Goal: Information Seeking & Learning: Learn about a topic

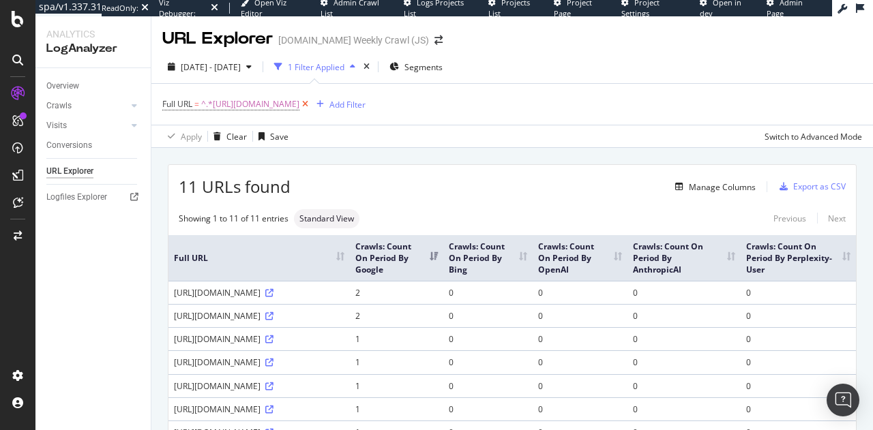
scroll to position [2, 0]
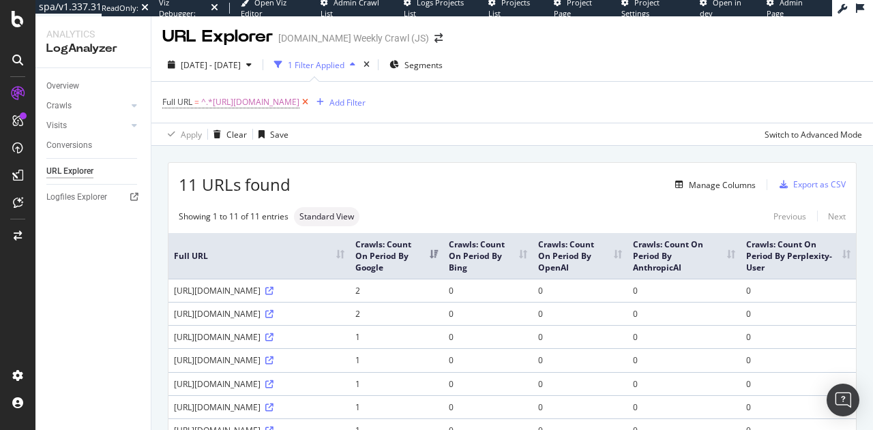
click at [311, 101] on icon at bounding box center [305, 102] width 12 height 14
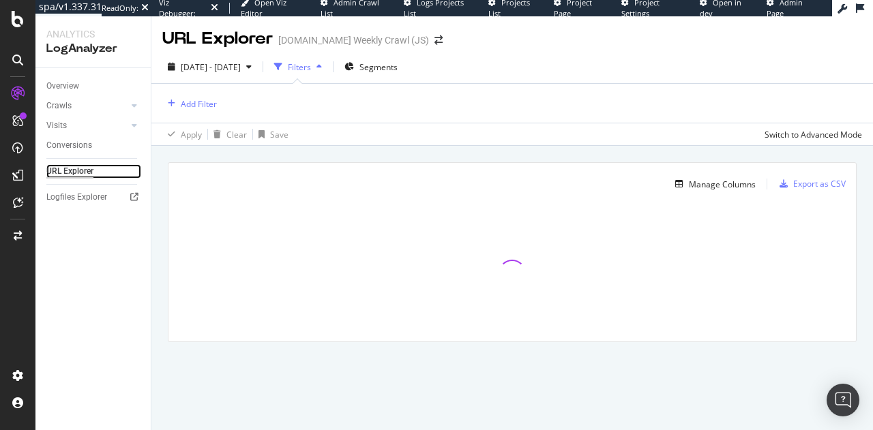
click at [94, 173] on link "URL Explorer" at bounding box center [93, 171] width 95 height 14
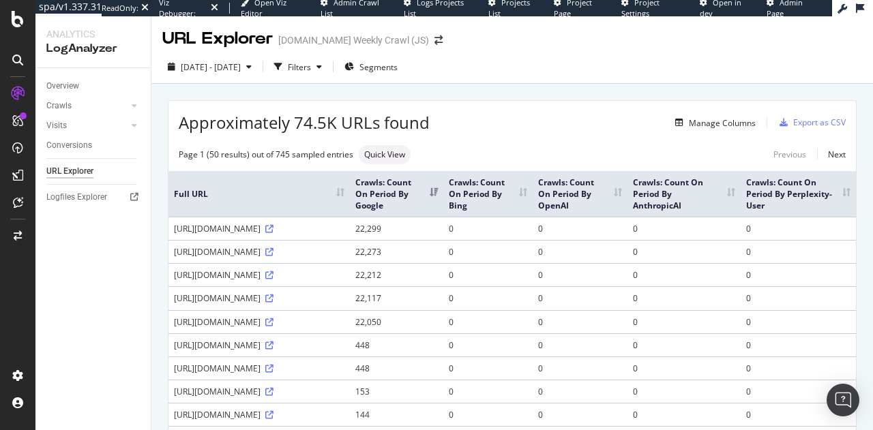
click at [302, 43] on div "[DOMAIN_NAME] Weekly Crawl (JS)" at bounding box center [353, 40] width 151 height 14
click at [123, 98] on div "Crawls" at bounding box center [98, 106] width 104 height 20
click at [126, 103] on div at bounding box center [121, 106] width 14 height 14
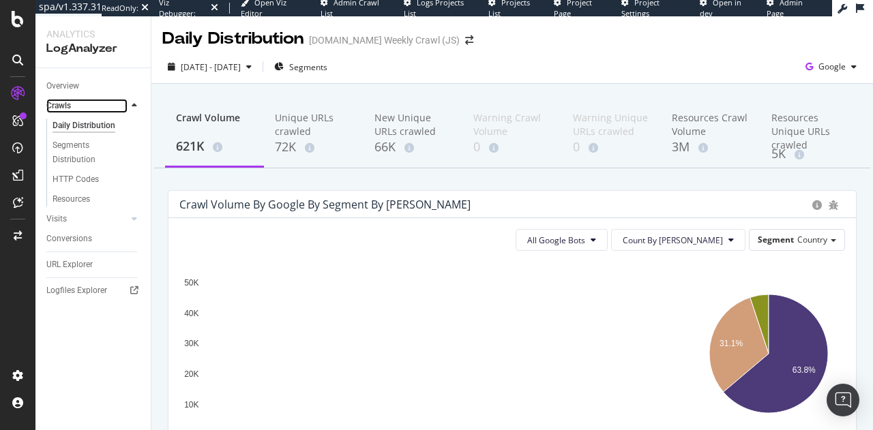
scroll to position [285, 0]
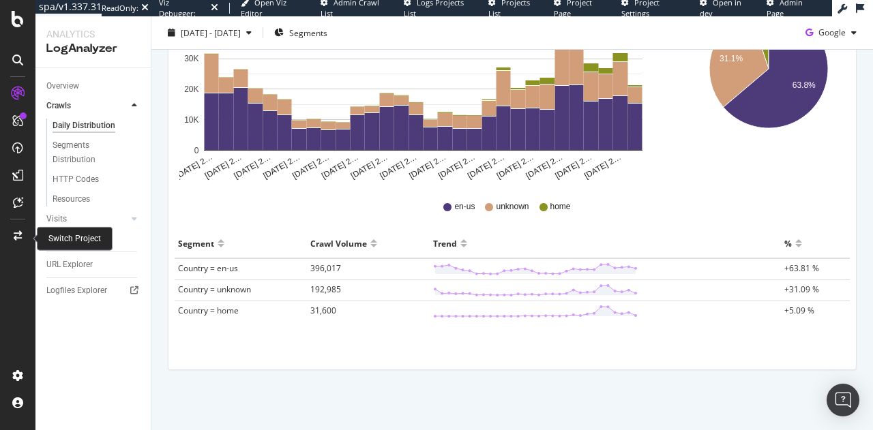
click at [25, 237] on div at bounding box center [17, 236] width 33 height 22
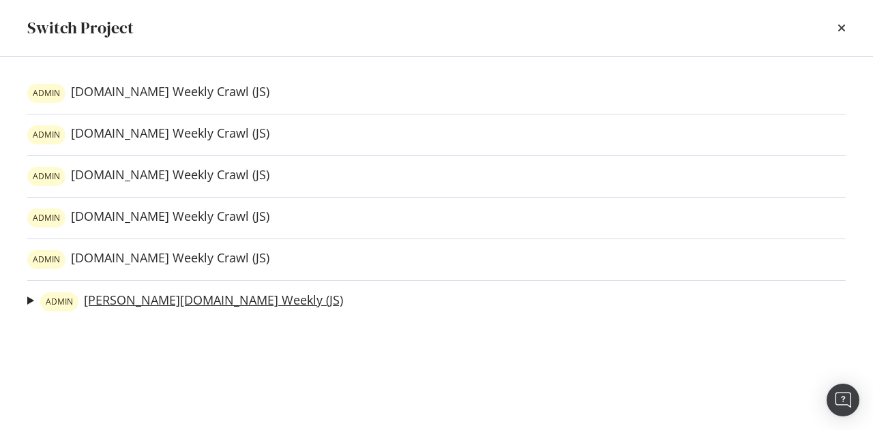
click at [76, 308] on link "[PERSON_NAME][DOMAIN_NAME] Weekly (JS)" at bounding box center [191, 302] width 303 height 19
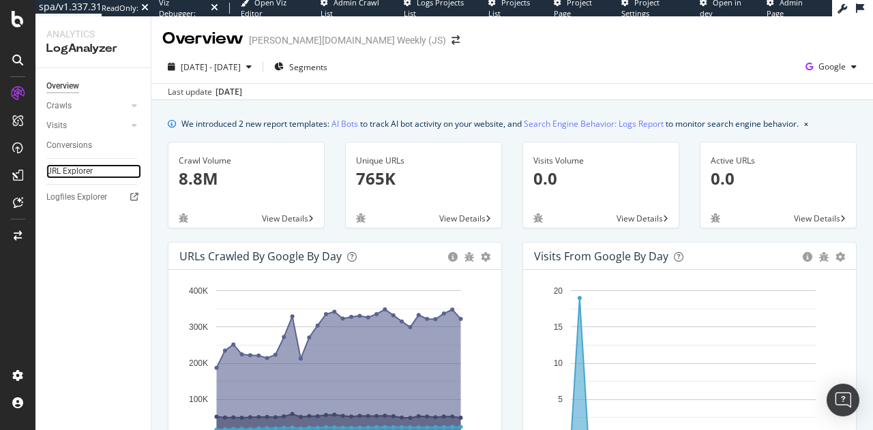
click at [127, 173] on link "URL Explorer" at bounding box center [93, 171] width 95 height 14
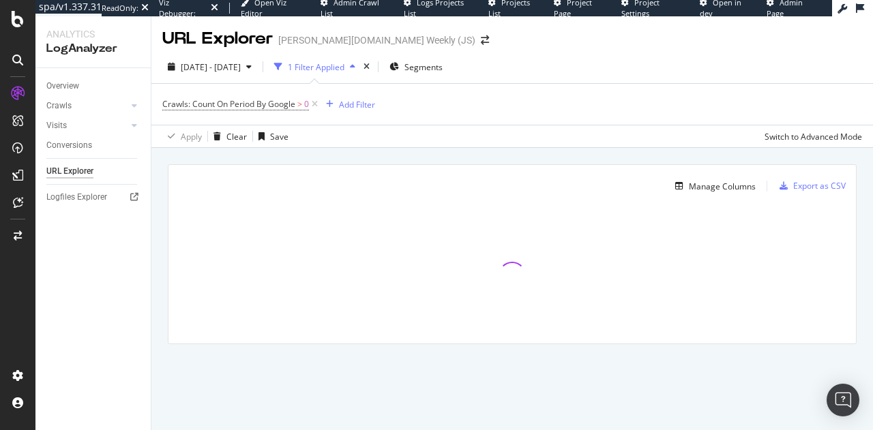
click at [23, 62] on icon at bounding box center [17, 60] width 11 height 11
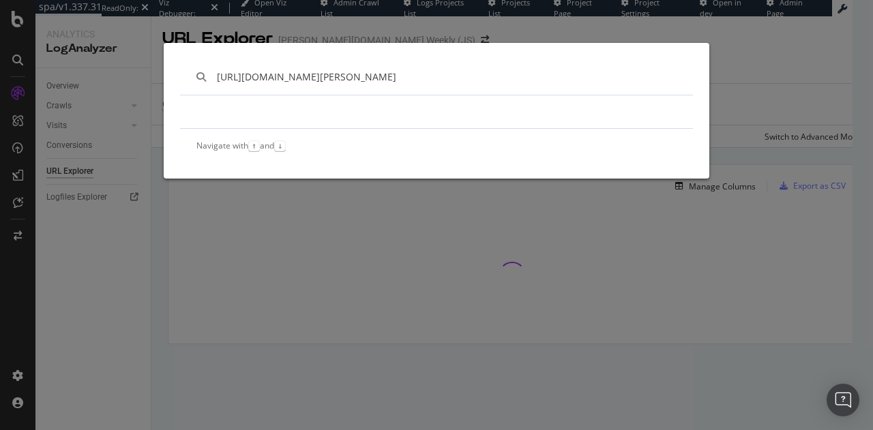
type input "[URL][DOMAIN_NAME][PERSON_NAME]"
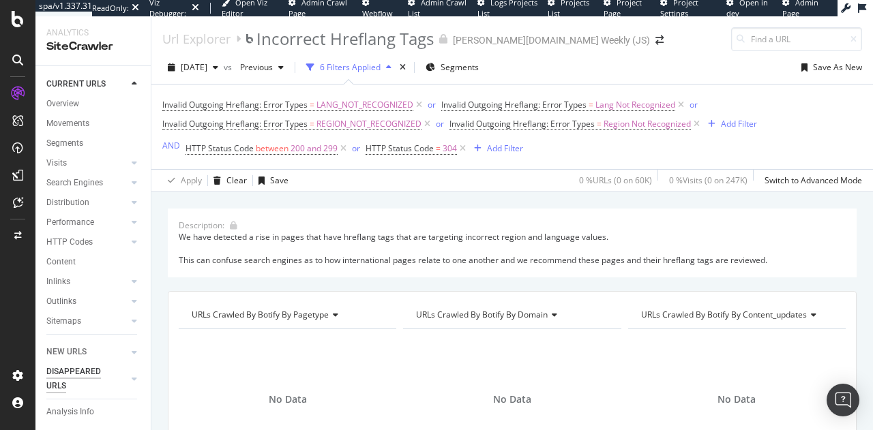
click at [85, 385] on div "DISAPPEARED URLS" at bounding box center [80, 379] width 69 height 29
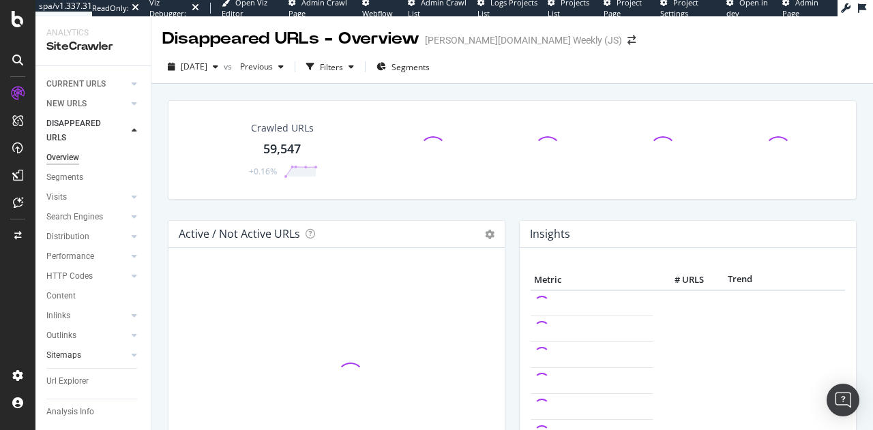
scroll to position [29, 0]
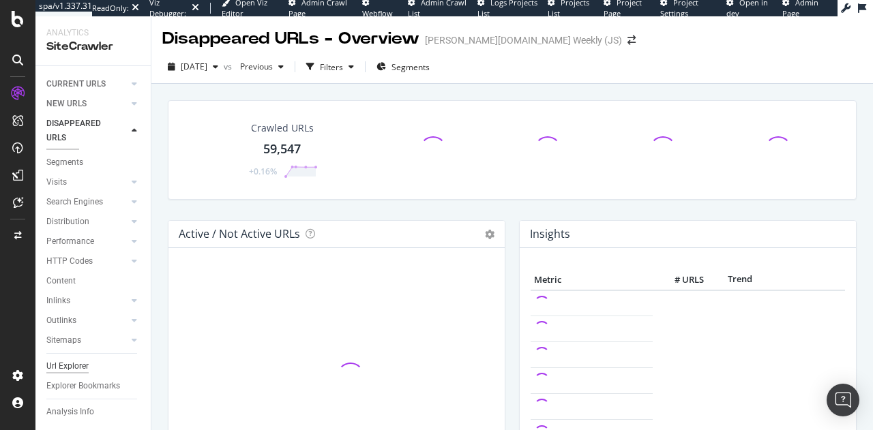
click at [72, 359] on div "Url Explorer" at bounding box center [67, 366] width 42 height 14
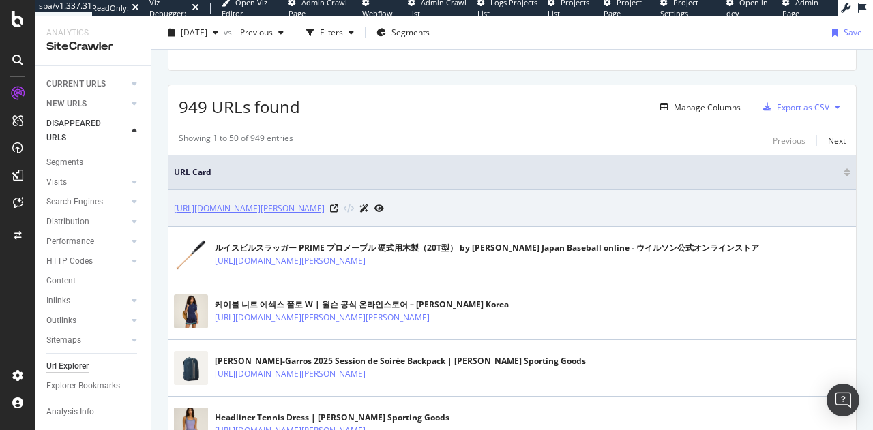
scroll to position [11, 0]
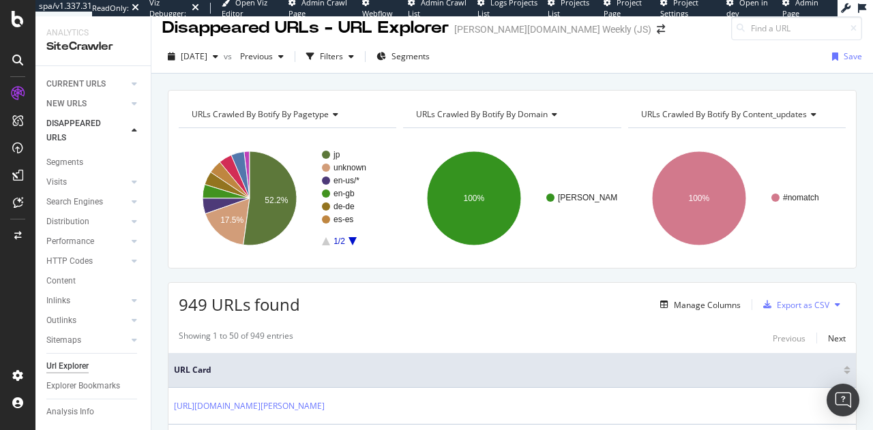
click at [59, 359] on div "Url Explorer" at bounding box center [67, 366] width 42 height 14
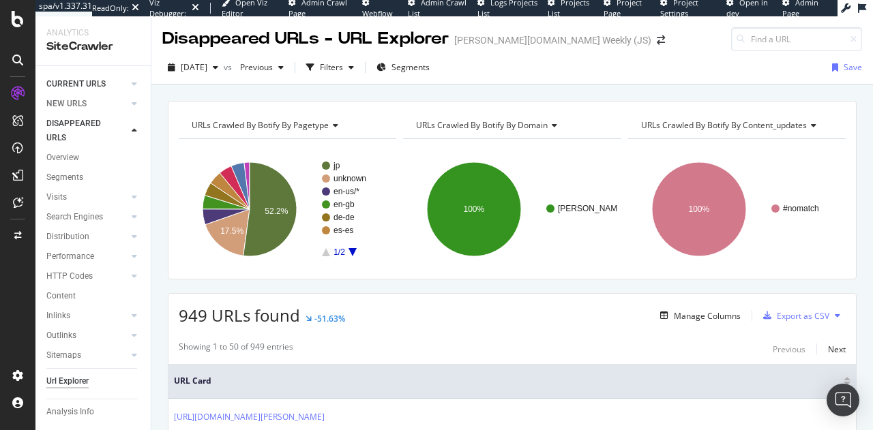
click at [108, 78] on link "CURRENT URLS" at bounding box center [86, 84] width 81 height 14
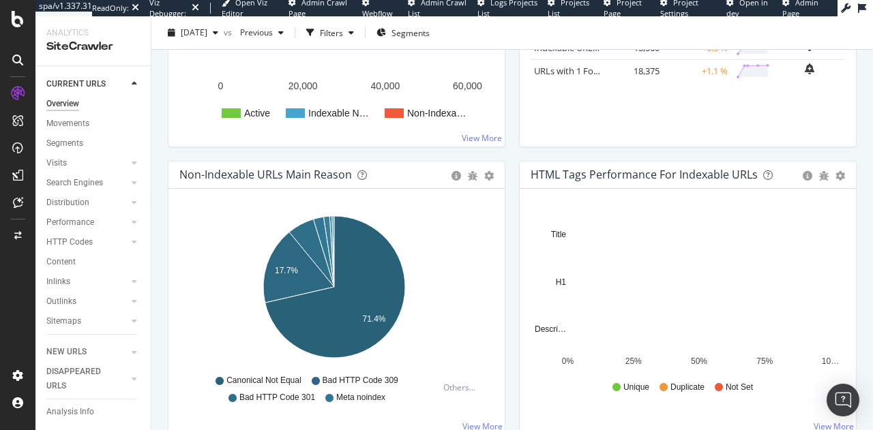
scroll to position [345, 0]
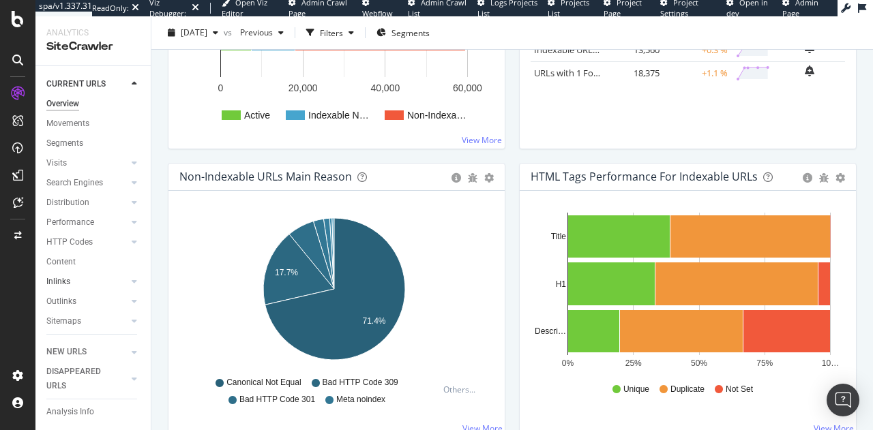
click at [100, 276] on link "Inlinks" at bounding box center [86, 282] width 81 height 14
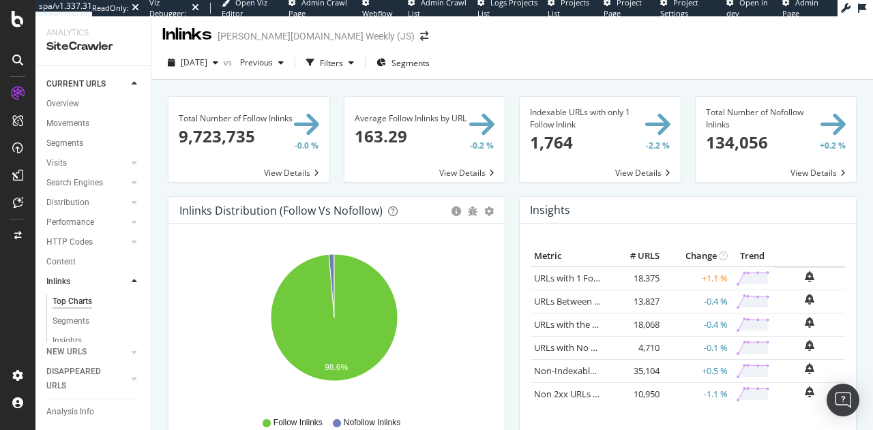
scroll to position [6, 0]
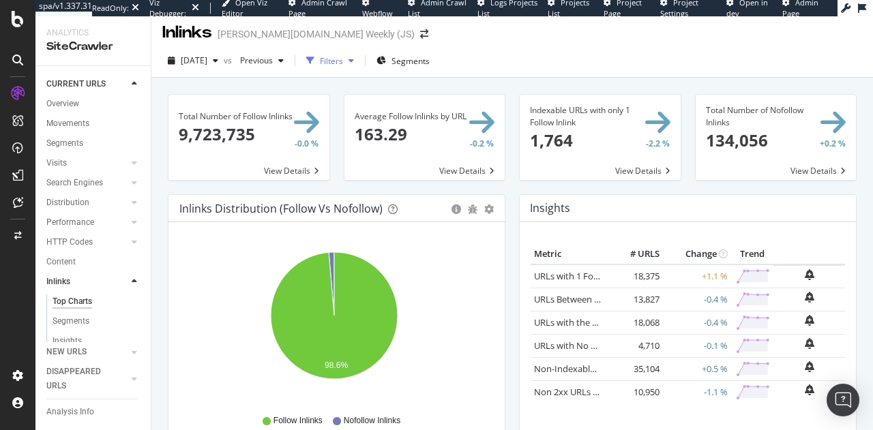
click at [343, 60] on div "Filters" at bounding box center [331, 61] width 23 height 12
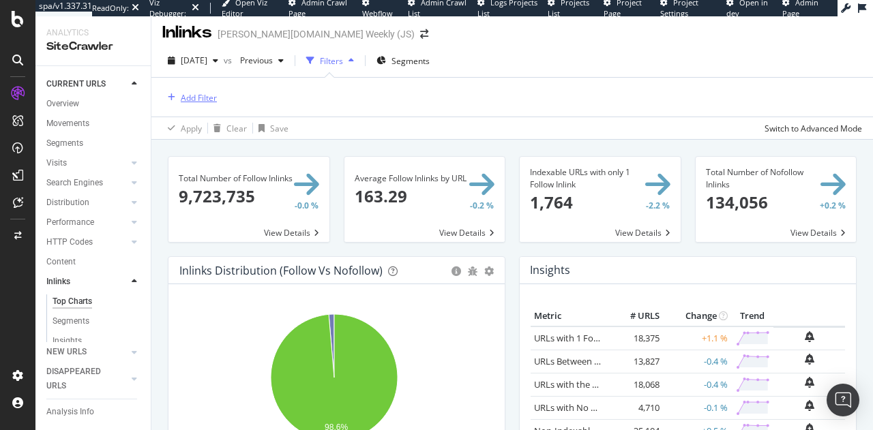
click at [201, 95] on div "Add Filter" at bounding box center [199, 98] width 36 height 12
click at [457, 105] on div "Add Filter" at bounding box center [512, 97] width 700 height 39
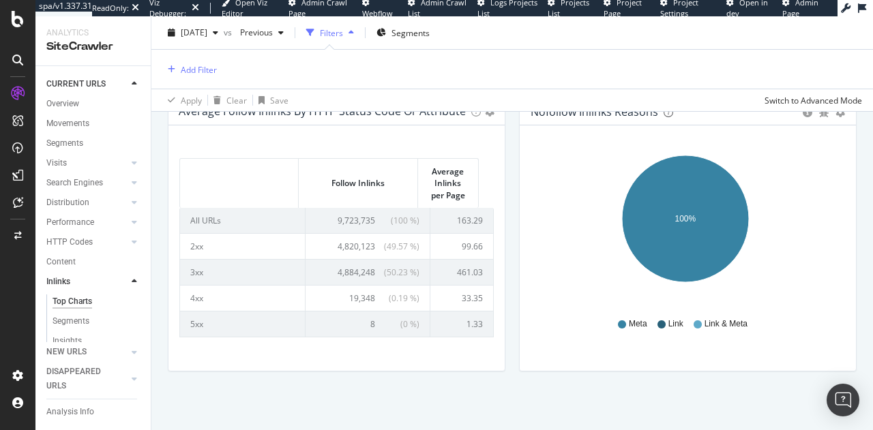
scroll to position [700, 0]
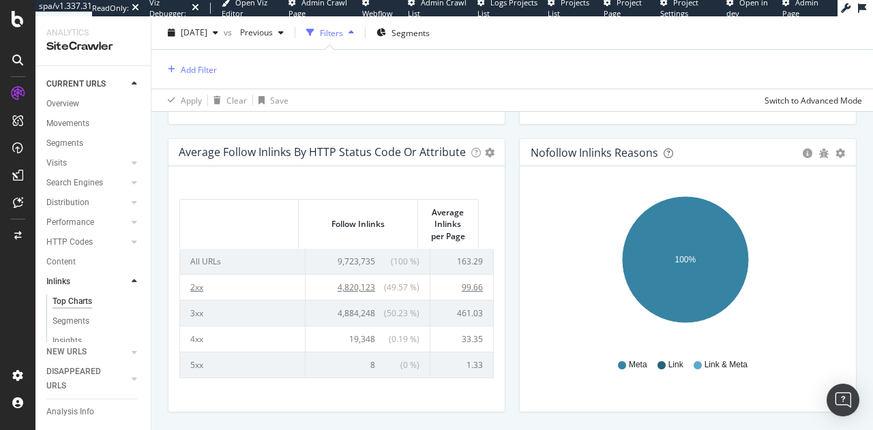
click at [285, 285] on td "2xx" at bounding box center [243, 287] width 126 height 26
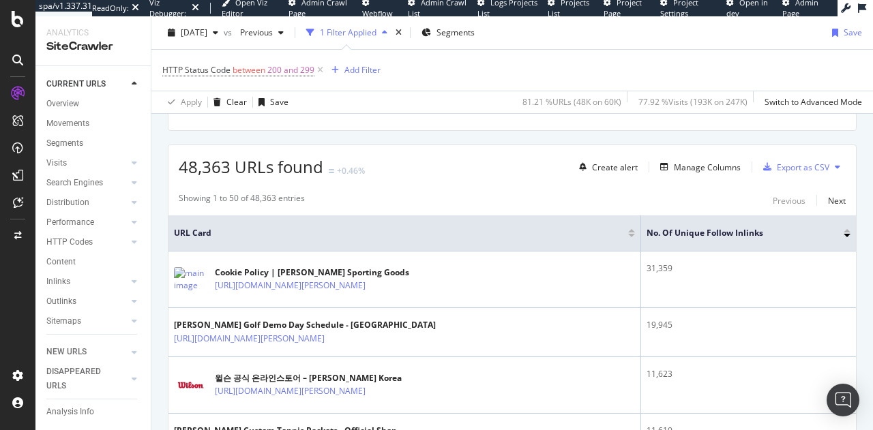
scroll to position [214, 0]
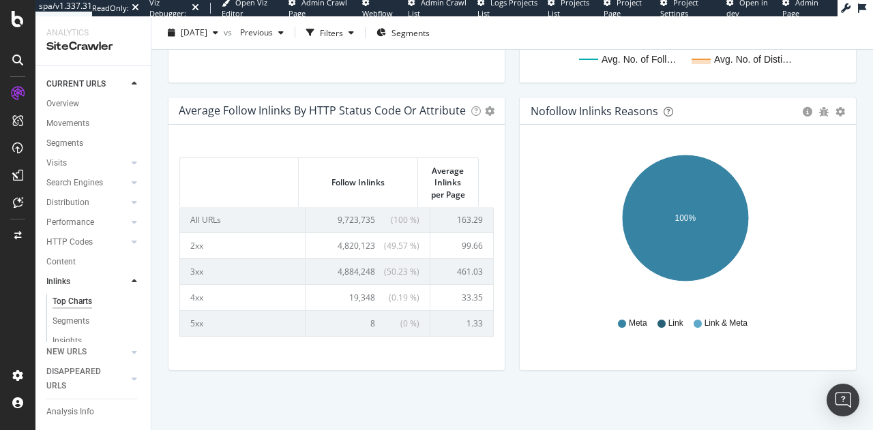
scroll to position [14, 0]
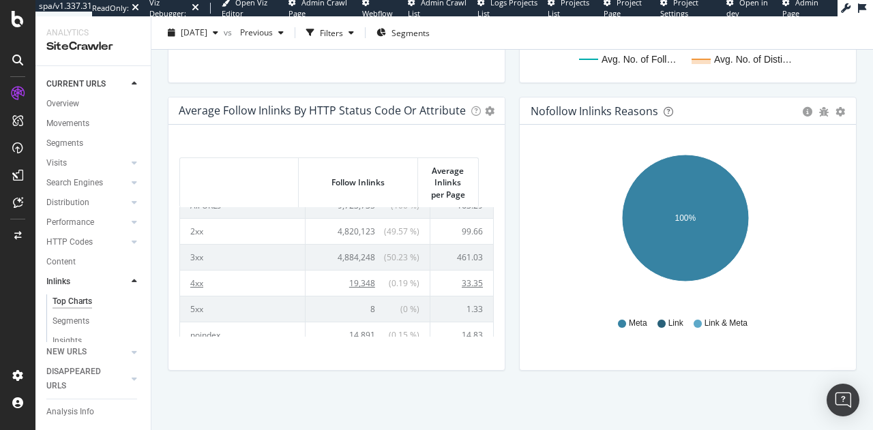
click at [200, 279] on td "4xx" at bounding box center [243, 283] width 126 height 26
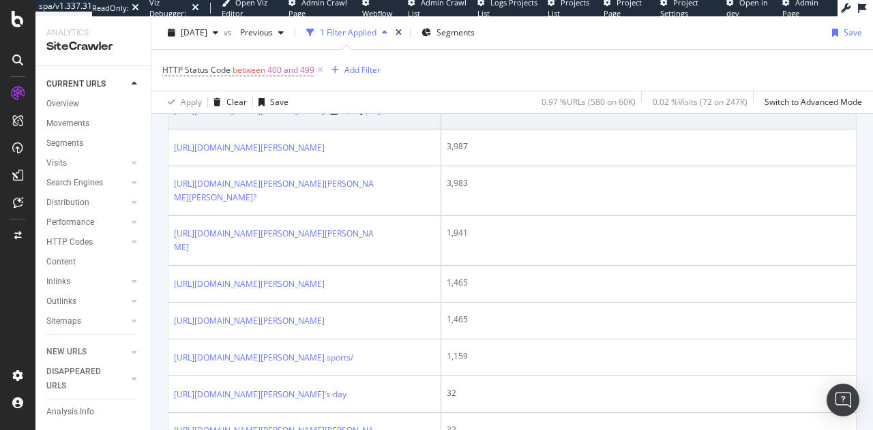
scroll to position [371, 0]
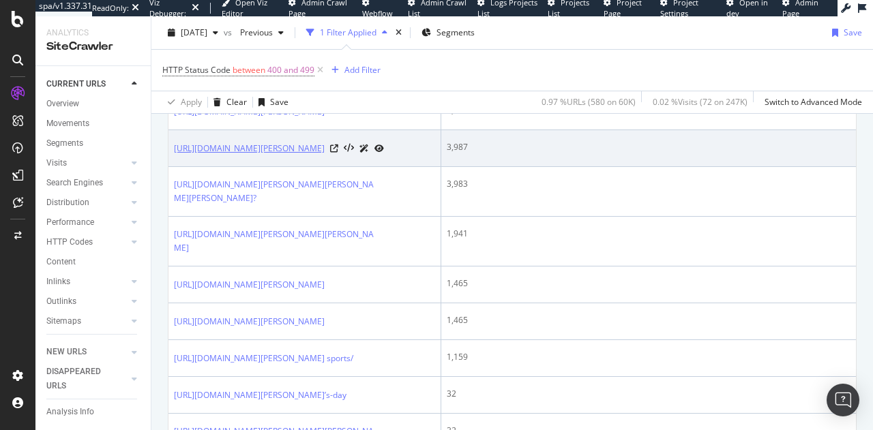
click at [325, 146] on link "[URL][DOMAIN_NAME][PERSON_NAME]" at bounding box center [249, 149] width 151 height 14
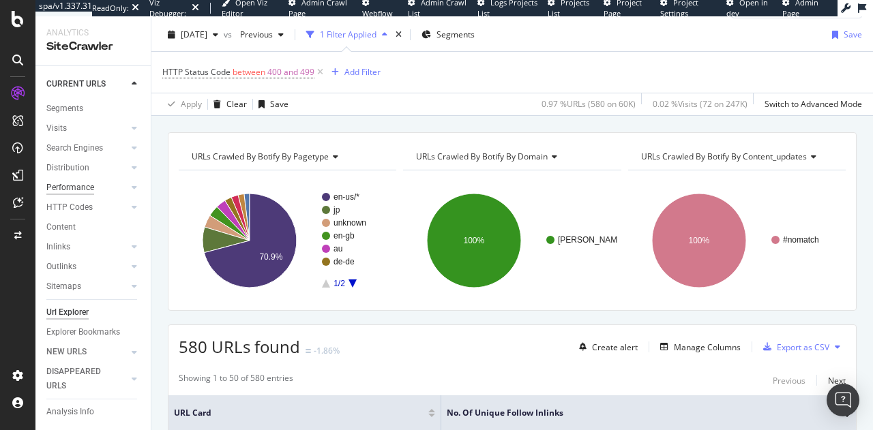
scroll to position [38, 0]
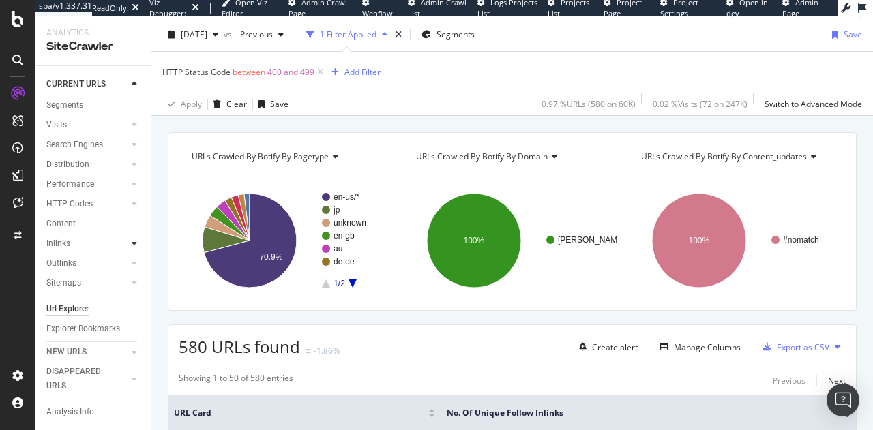
click at [132, 243] on icon at bounding box center [134, 243] width 5 height 8
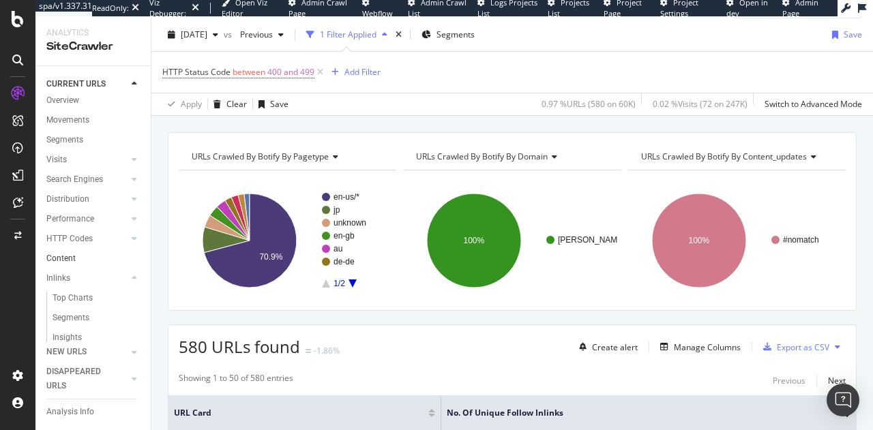
click at [128, 257] on div at bounding box center [135, 259] width 14 height 14
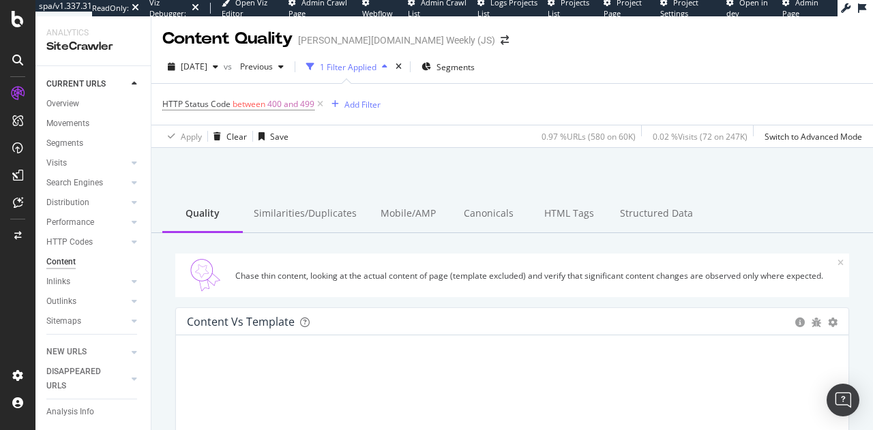
click at [124, 93] on div "CURRENT URLS" at bounding box center [98, 84] width 104 height 20
click at [118, 99] on link "Overview" at bounding box center [93, 104] width 95 height 14
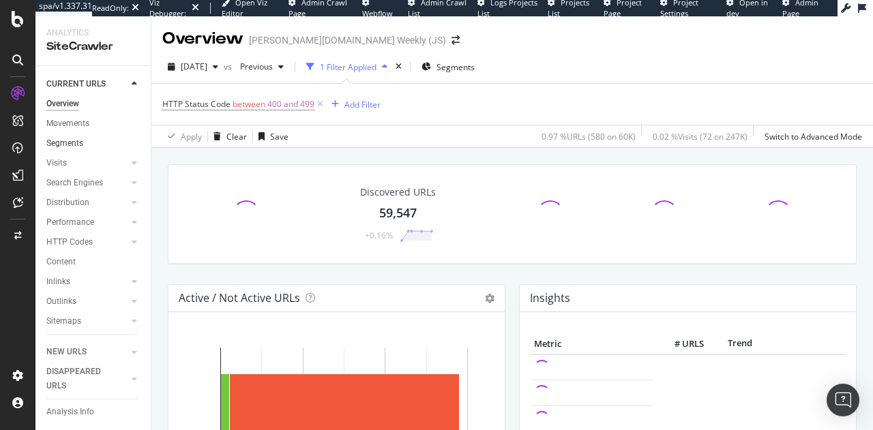
click at [104, 145] on link "Segments" at bounding box center [93, 143] width 95 height 14
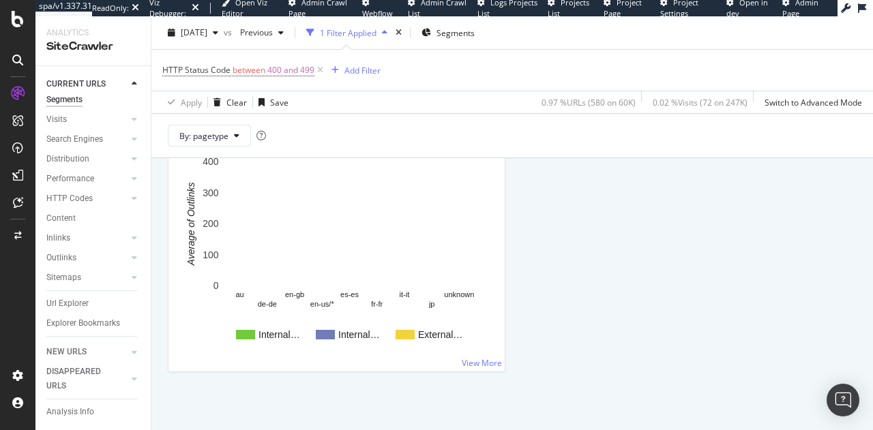
scroll to position [1768, 0]
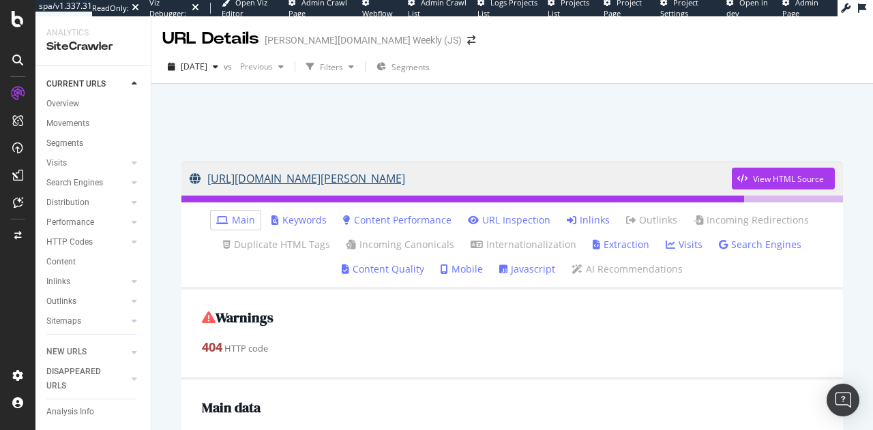
click at [198, 178] on icon at bounding box center [199, 178] width 18 height 11
click at [224, 39] on div "URL Details" at bounding box center [210, 38] width 97 height 23
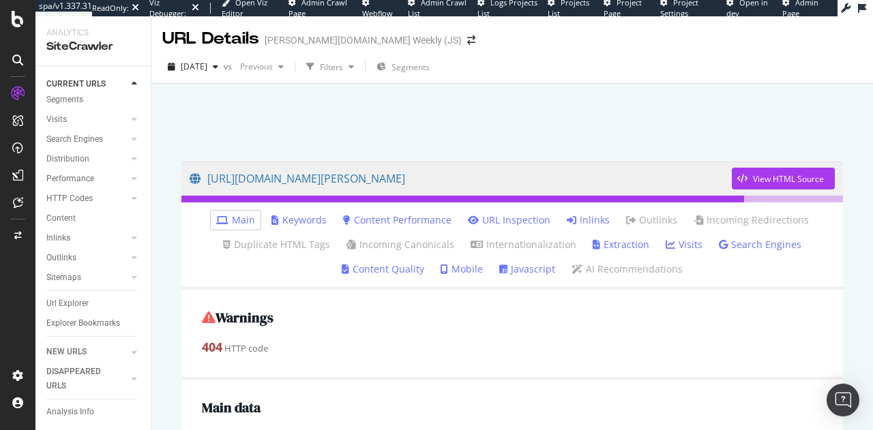
click at [242, 38] on div "URL Details" at bounding box center [210, 38] width 97 height 23
click at [529, 223] on link "URL Inspection" at bounding box center [509, 221] width 83 height 14
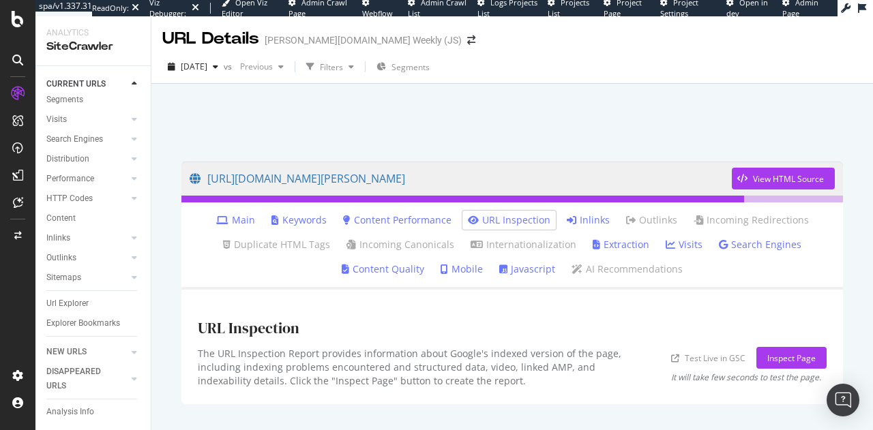
scroll to position [35, 0]
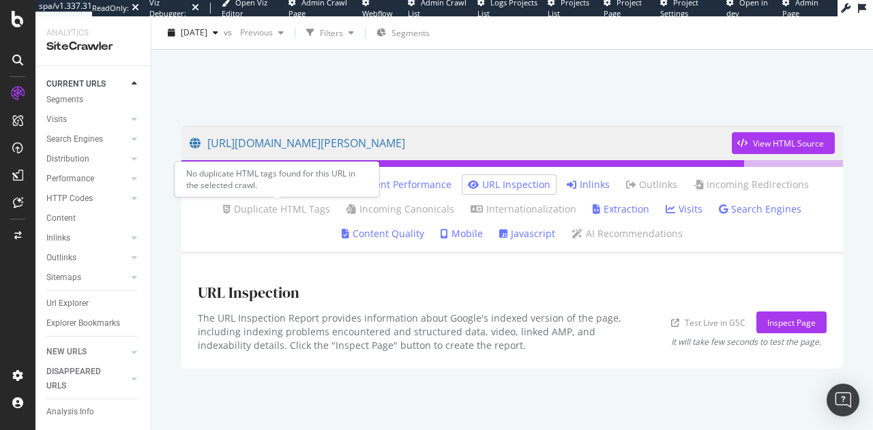
click at [232, 185] on div "No duplicate HTML tags found for this URL in the selected crawl." at bounding box center [277, 179] width 205 height 35
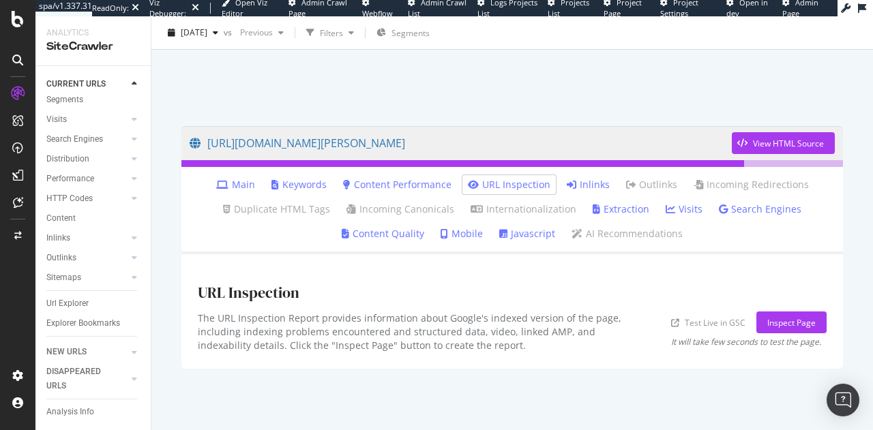
scroll to position [0, 0]
click at [222, 183] on icon at bounding box center [222, 185] width 12 height 10
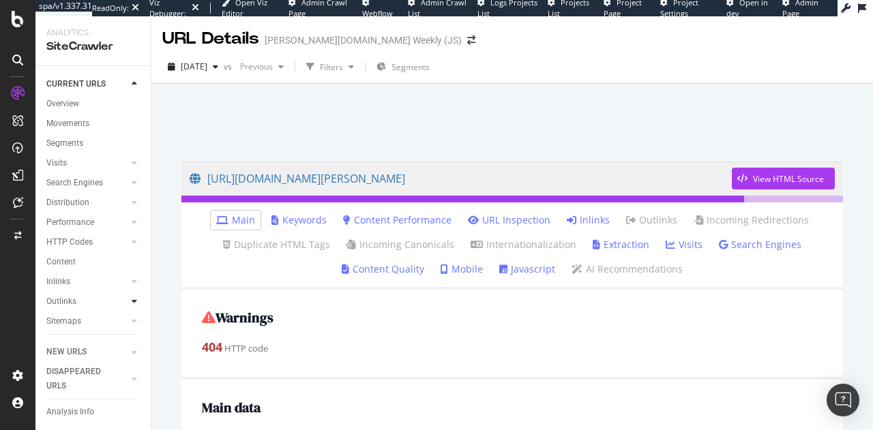
scroll to position [57, 0]
click at [130, 152] on div at bounding box center [135, 159] width 14 height 14
click at [130, 144] on div at bounding box center [135, 145] width 14 height 14
drag, startPoint x: 117, startPoint y: 279, endPoint x: 106, endPoint y: 295, distance: 19.5
click at [106, 295] on div "Overview Movements Segments Visits Analysis Orphan URLs Search Engines Top Char…" at bounding box center [98, 196] width 104 height 292
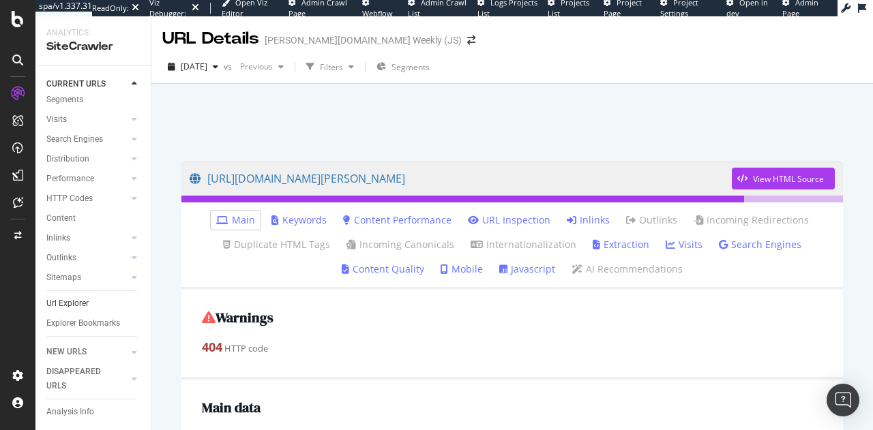
click at [106, 297] on link "Url Explorer" at bounding box center [93, 304] width 95 height 14
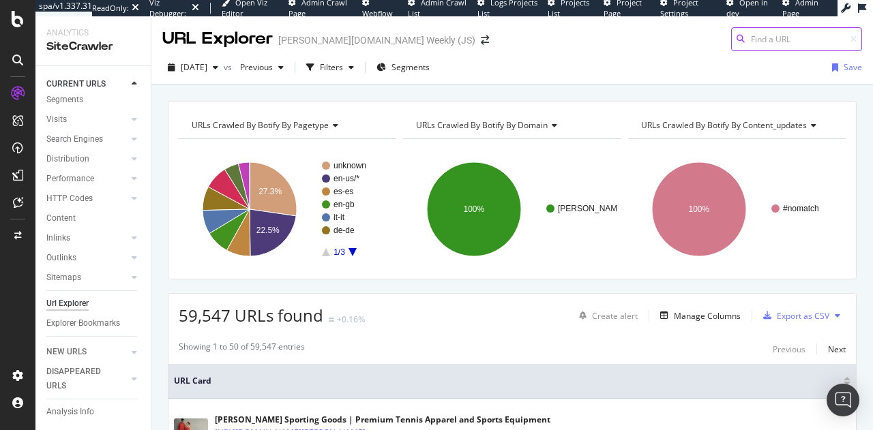
paste input "[URL][DOMAIN_NAME][PERSON_NAME][PERSON_NAME][PERSON_NAME]?"
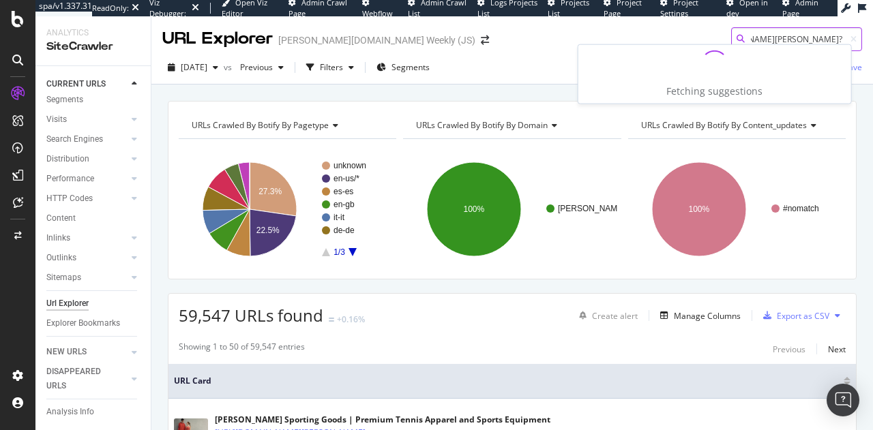
type input "[URL][DOMAIN_NAME][PERSON_NAME][PERSON_NAME][PERSON_NAME]?"
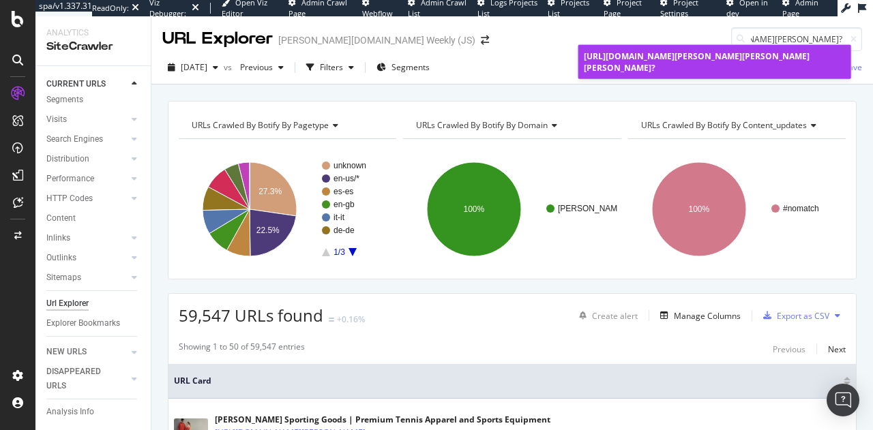
scroll to position [0, 0]
click at [704, 59] on div "[URL][DOMAIN_NAME][PERSON_NAME][PERSON_NAME][PERSON_NAME]?" at bounding box center [715, 61] width 262 height 23
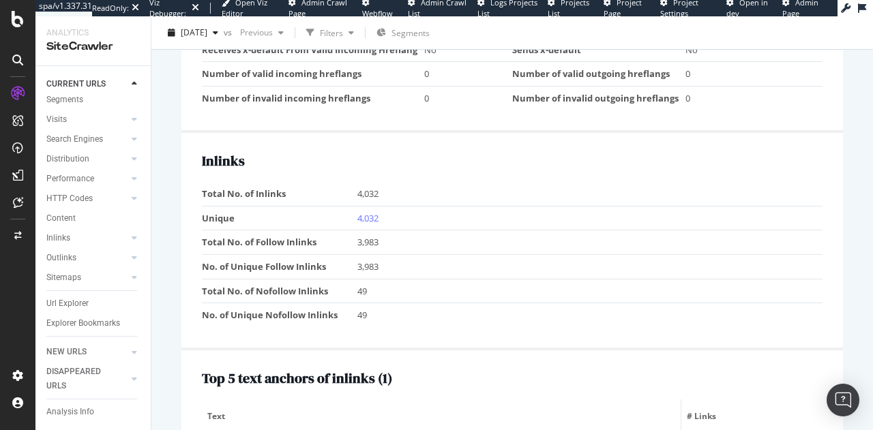
scroll to position [1296, 0]
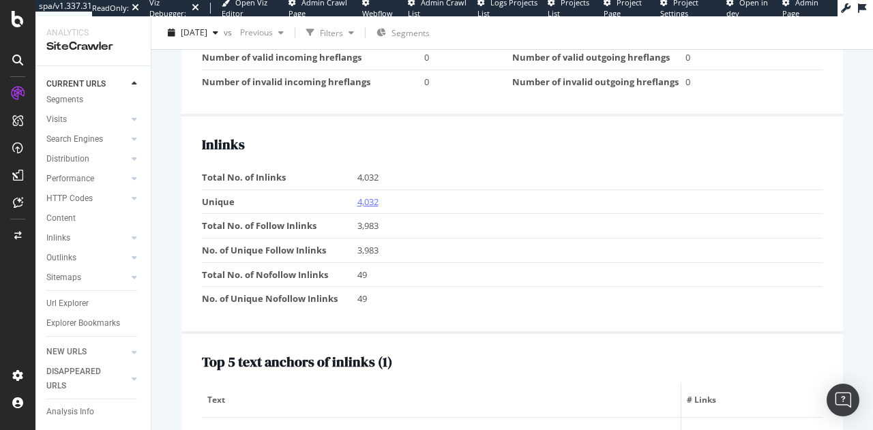
click at [362, 196] on link "4,032" at bounding box center [367, 202] width 21 height 12
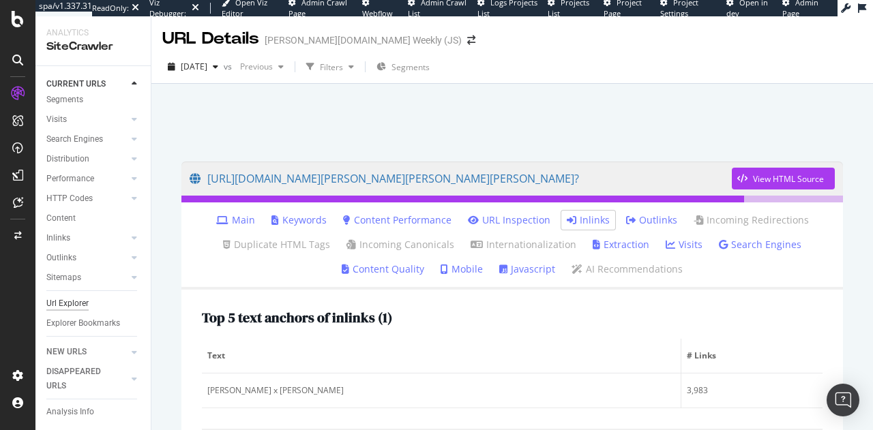
click at [87, 297] on div "Url Explorer" at bounding box center [67, 304] width 42 height 14
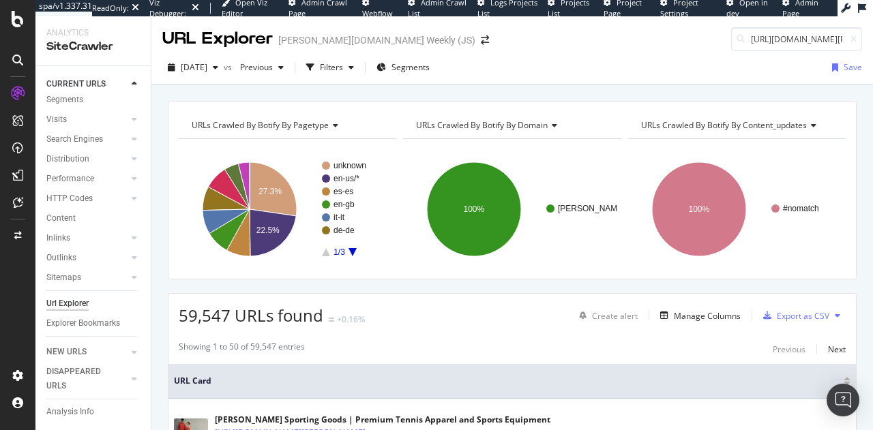
scroll to position [0, 69]
type input "[URL][DOMAIN_NAME][PERSON_NAME]"
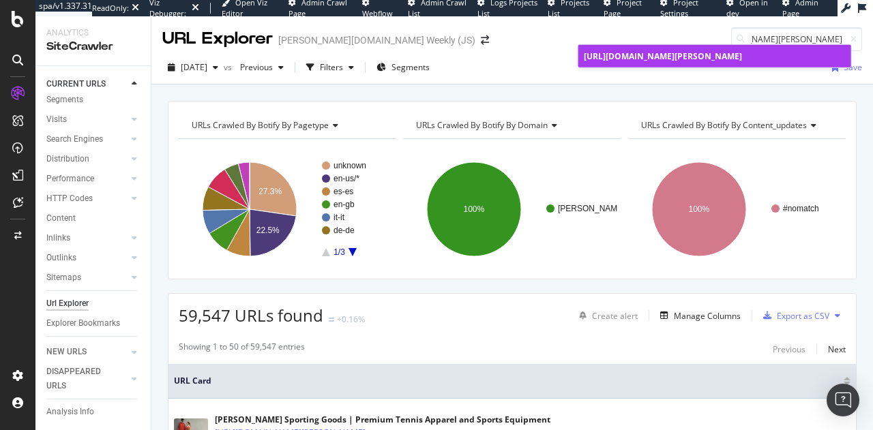
scroll to position [0, 0]
click at [696, 50] on span "[URL][DOMAIN_NAME][PERSON_NAME]" at bounding box center [663, 56] width 158 height 12
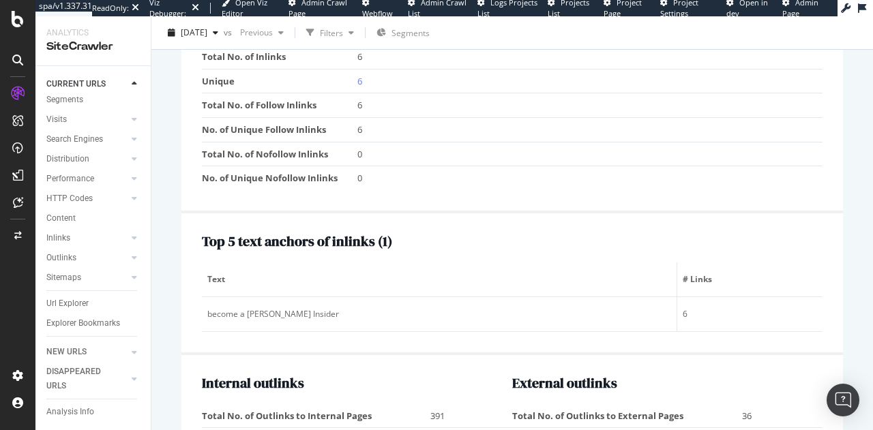
scroll to position [1600, 0]
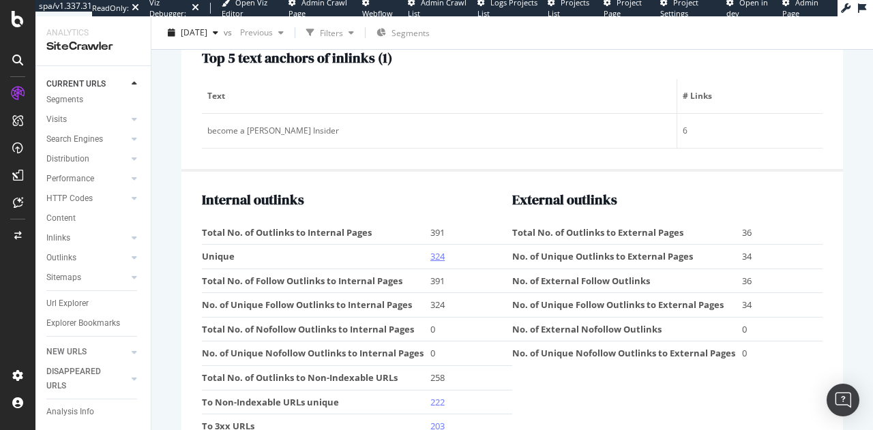
click at [438, 250] on link "324" at bounding box center [437, 256] width 14 height 12
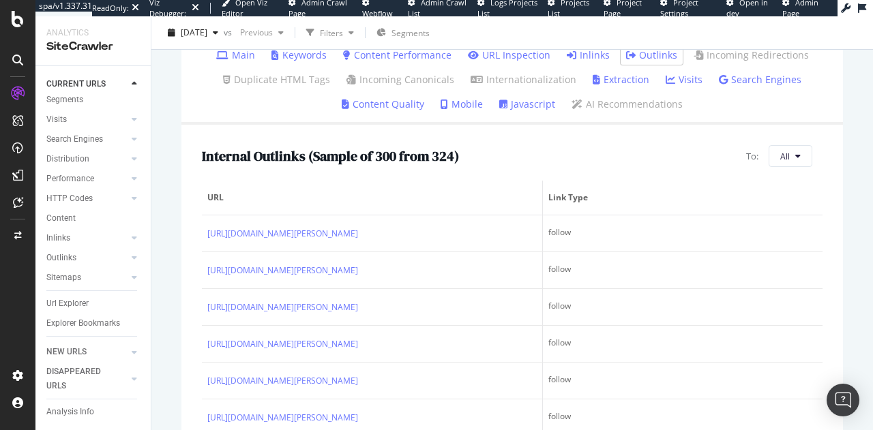
scroll to position [166, 0]
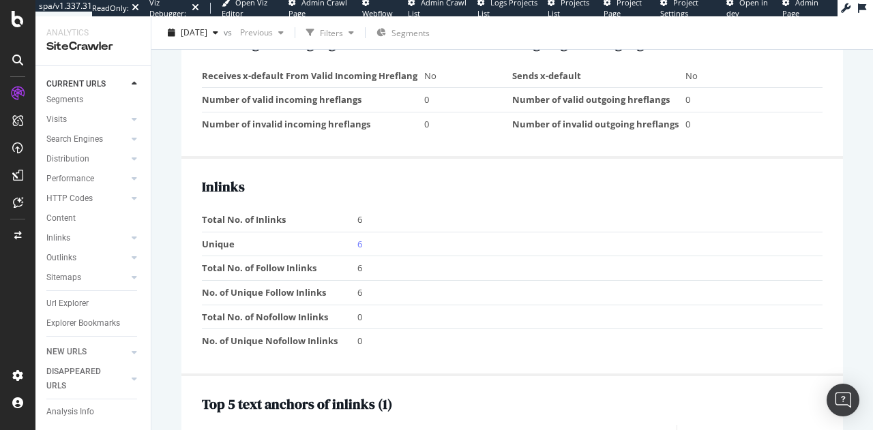
scroll to position [1265, 0]
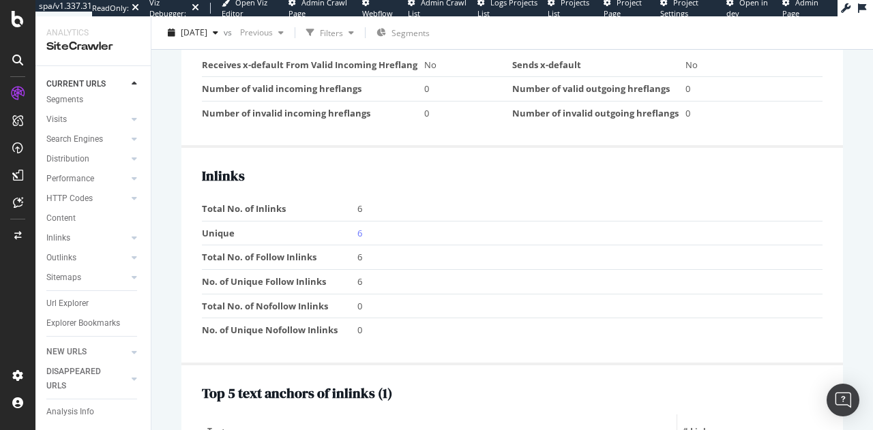
click at [352, 225] on td "Unique" at bounding box center [280, 233] width 156 height 25
click at [357, 227] on link "6" at bounding box center [359, 233] width 5 height 12
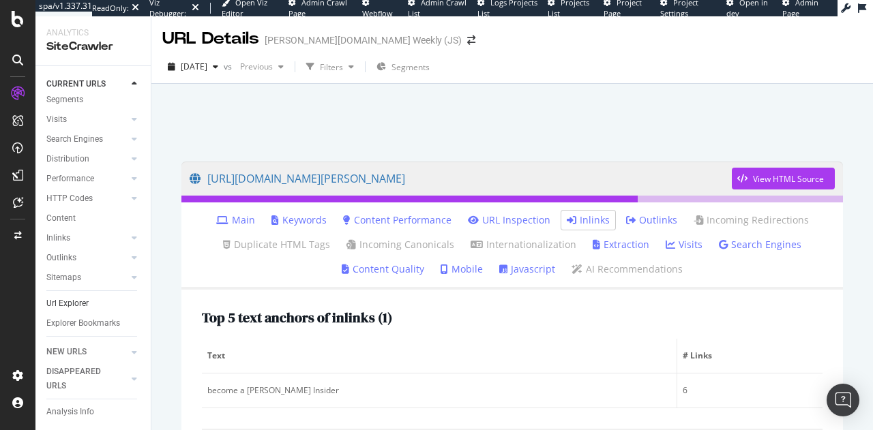
click at [98, 297] on link "Url Explorer" at bounding box center [93, 304] width 95 height 14
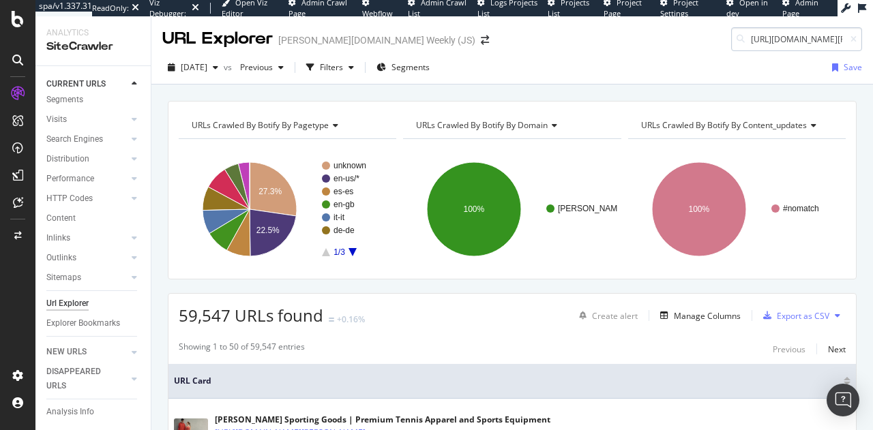
scroll to position [0, 78]
type input "[URL][DOMAIN_NAME][PERSON_NAME]"
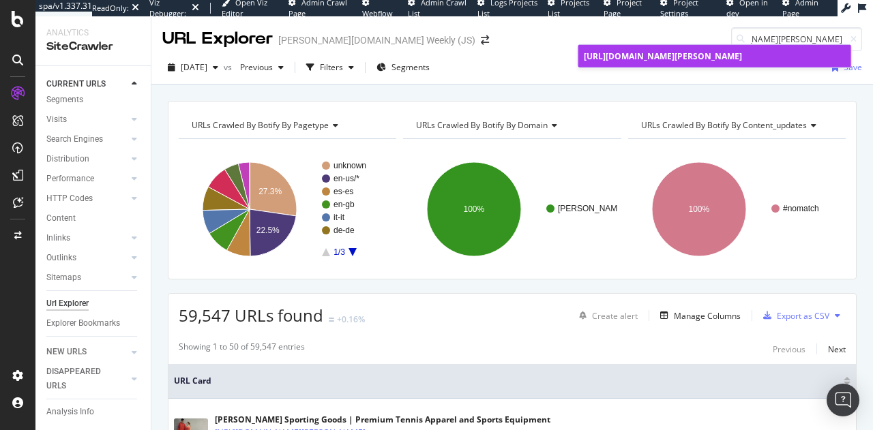
scroll to position [0, 0]
click at [685, 62] on link "[URL][DOMAIN_NAME][PERSON_NAME]" at bounding box center [714, 56] width 273 height 23
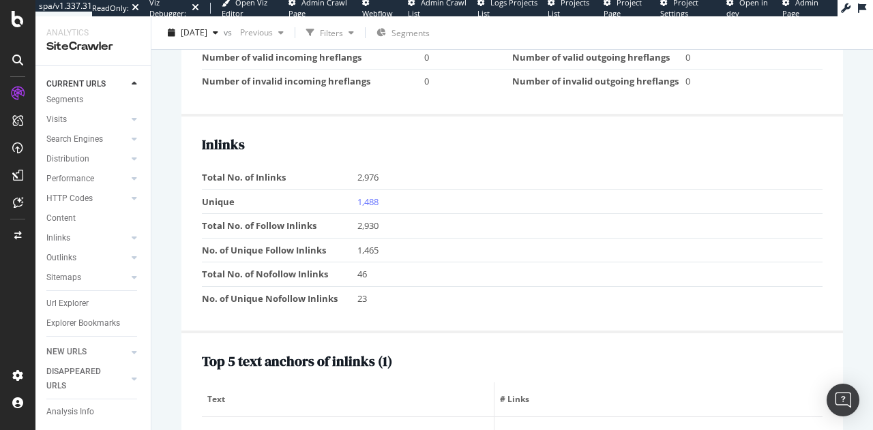
scroll to position [1342, 0]
click at [375, 203] on td "1,488" at bounding box center [590, 202] width 466 height 25
click at [375, 196] on link "1,488" at bounding box center [367, 202] width 21 height 12
